Goal: Task Accomplishment & Management: Use online tool/utility

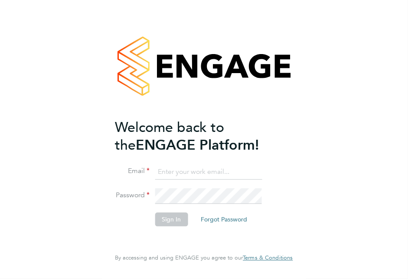
type input "clare.smith@reed.com"
click at [172, 218] on button "Sign In" at bounding box center [171, 220] width 33 height 14
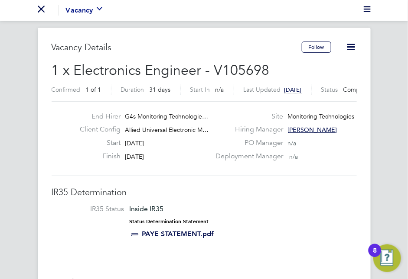
click at [87, 7] on div "Vacancy" at bounding box center [84, 10] width 36 height 10
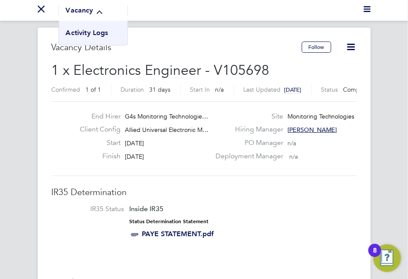
click at [41, 11] on icon "Main navigation" at bounding box center [41, 9] width 7 height 7
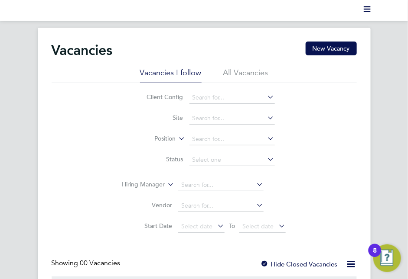
click at [363, 10] on icon "Main navigation" at bounding box center [366, 9] width 7 height 7
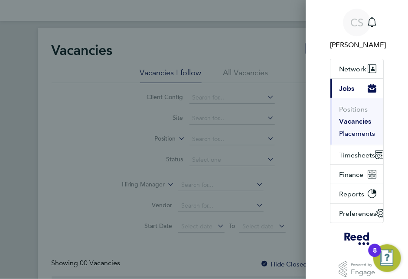
click at [357, 136] on button "Placements" at bounding box center [357, 134] width 36 height 9
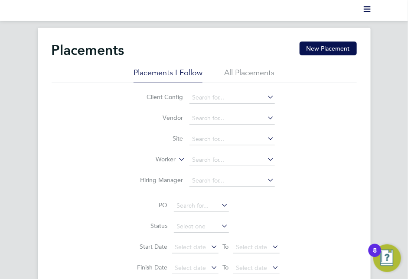
click at [253, 74] on li "All Placements" at bounding box center [249, 76] width 50 height 16
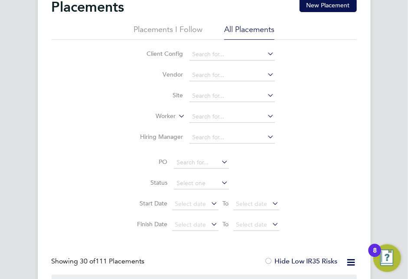
click at [177, 116] on icon at bounding box center [177, 114] width 0 height 8
click at [214, 117] on input at bounding box center [231, 117] width 85 height 12
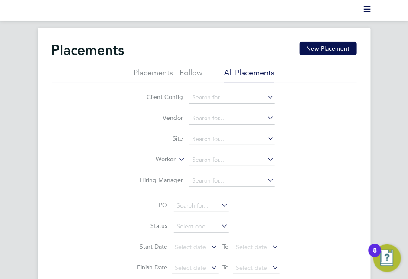
click at [266, 114] on icon at bounding box center [266, 118] width 0 height 12
click at [343, 129] on div "Client Config Vendor Site Worker Hiring Manager PO Status Start Date Select dat…" at bounding box center [204, 181] width 305 height 196
click at [266, 158] on icon at bounding box center [266, 159] width 0 height 12
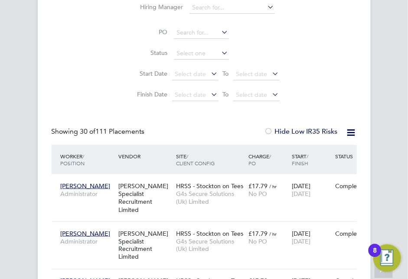
click at [311, 84] on div "Client Config Vendor Site Worker Hiring Manager PO Status Start Date Select dat…" at bounding box center [204, 8] width 305 height 196
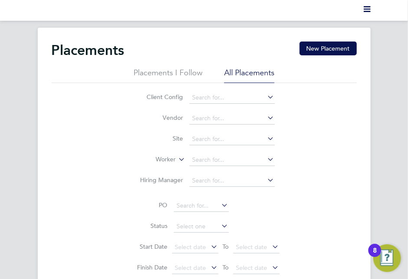
click at [158, 71] on li "Placements I Follow" at bounding box center [167, 76] width 69 height 16
click at [369, 11] on polygon "Main navigation" at bounding box center [366, 11] width 7 height 1
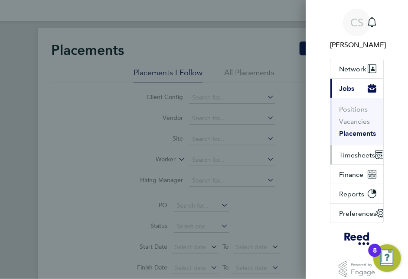
click at [358, 155] on span "Timesheets" at bounding box center [357, 155] width 36 height 8
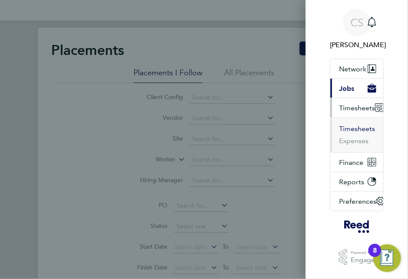
click at [346, 125] on button "Timesheets" at bounding box center [357, 129] width 36 height 9
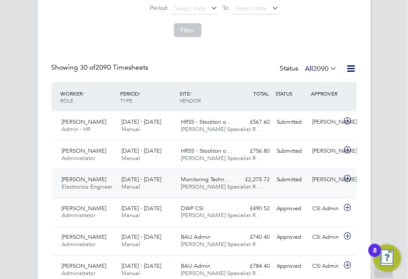
click at [75, 177] on span "[PERSON_NAME]" at bounding box center [84, 179] width 45 height 7
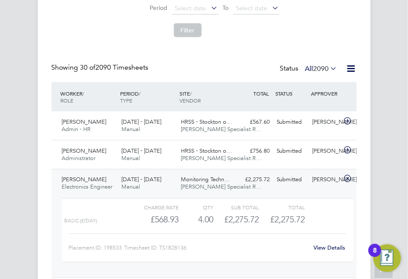
click at [327, 247] on link "View Details" at bounding box center [330, 247] width 32 height 7
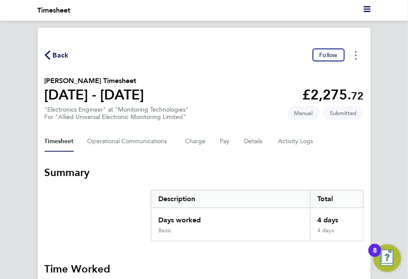
click at [356, 57] on icon "Timesheets Menu" at bounding box center [356, 55] width 2 height 9
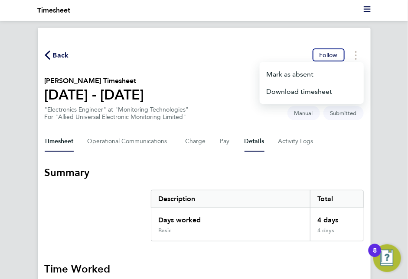
click at [249, 139] on button "Details" at bounding box center [254, 141] width 20 height 21
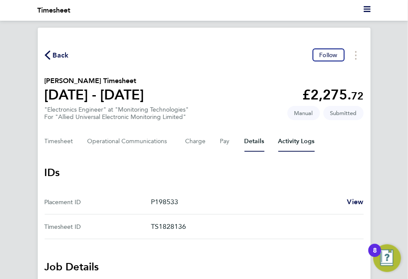
click at [304, 144] on Logs-tab "Activity Logs" at bounding box center [296, 141] width 36 height 21
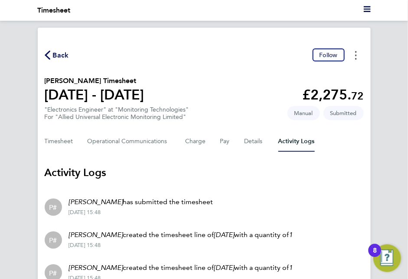
click at [355, 53] on icon "Timesheets Menu" at bounding box center [356, 55] width 2 height 9
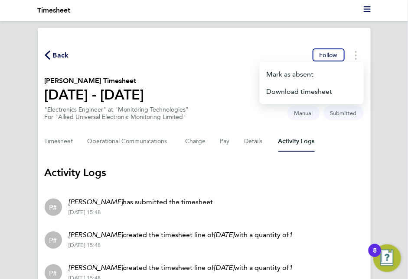
click at [246, 50] on div "Back Follow Mark as absent Download timesheet" at bounding box center [204, 55] width 319 height 13
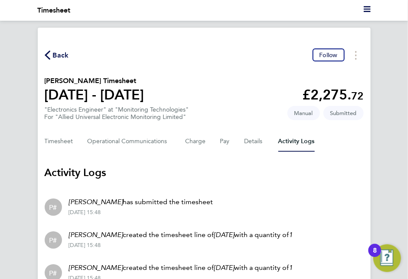
click at [62, 58] on span "Back" at bounding box center [61, 55] width 16 height 10
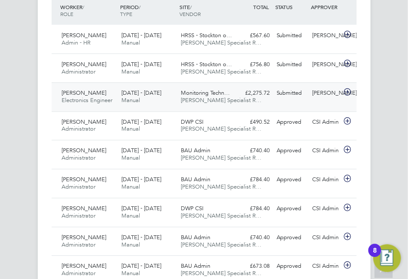
click at [72, 91] on span "[PERSON_NAME]" at bounding box center [84, 93] width 45 height 7
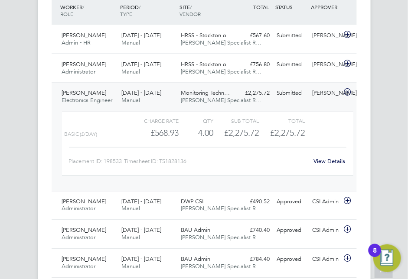
click at [327, 159] on link "View Details" at bounding box center [330, 161] width 32 height 7
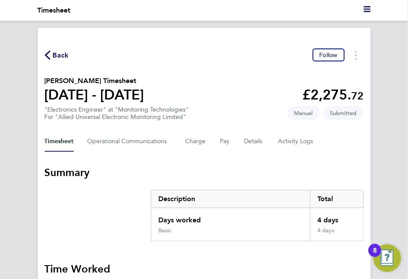
click at [366, 7] on polygon "Main navigation" at bounding box center [366, 6] width 7 height 1
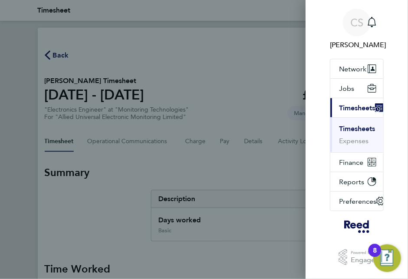
click at [271, 93] on div "CS Clare Smith Notifications Applications: Network Team Members Businesses Site…" at bounding box center [204, 139] width 408 height 279
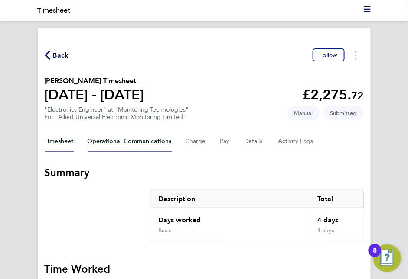
click at [157, 142] on Communications-tab "Operational Communications" at bounding box center [129, 141] width 84 height 21
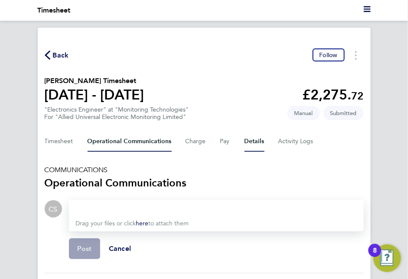
click at [253, 139] on button "Details" at bounding box center [254, 141] width 20 height 21
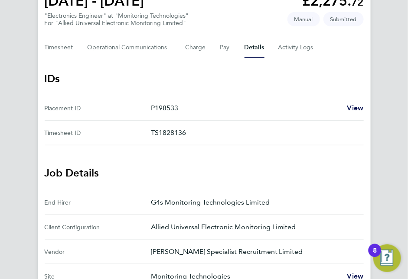
scroll to position [16, 0]
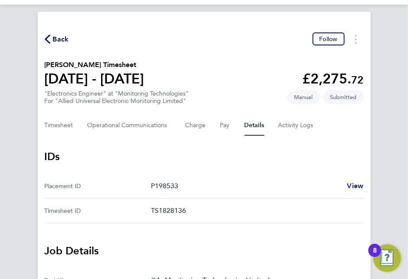
click at [362, 184] on span "View" at bounding box center [355, 186] width 16 height 8
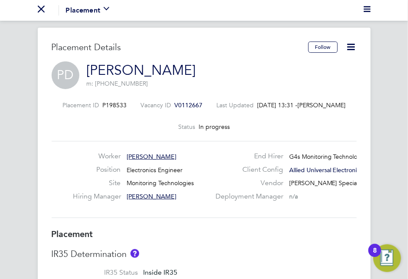
scroll to position [4, 4]
